Goal: Find specific page/section

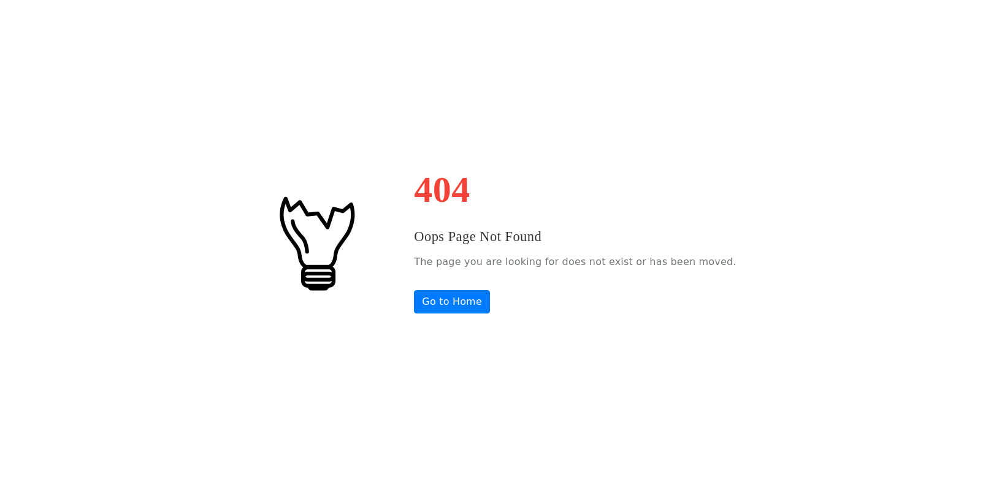
click at [354, 112] on div "404 Oops Page Not Found The page you are looking for does not exist or has been…" at bounding box center [495, 242] width 991 height 484
